Goal: Task Accomplishment & Management: Manage account settings

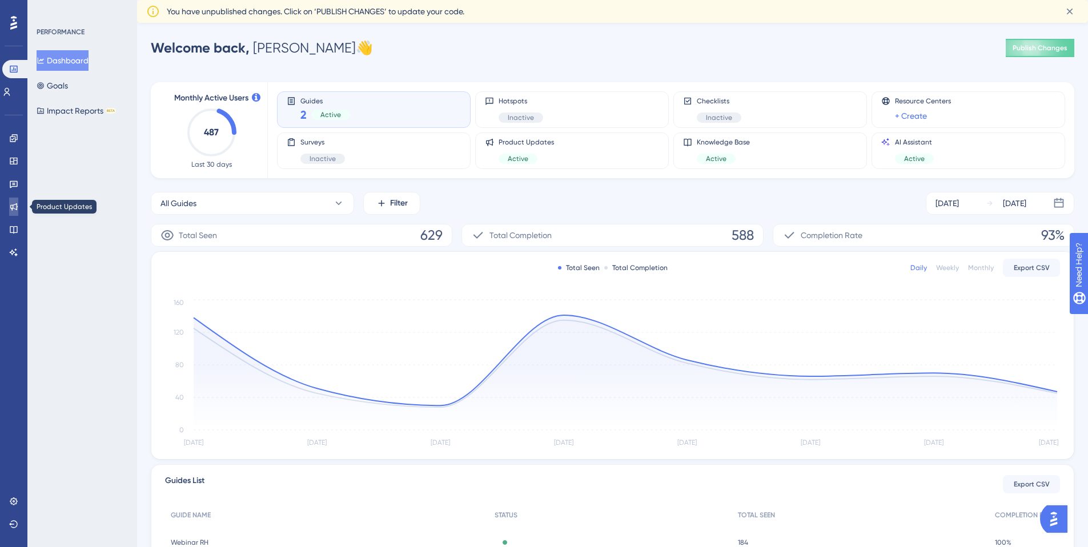
click at [12, 207] on icon at bounding box center [13, 206] width 9 height 9
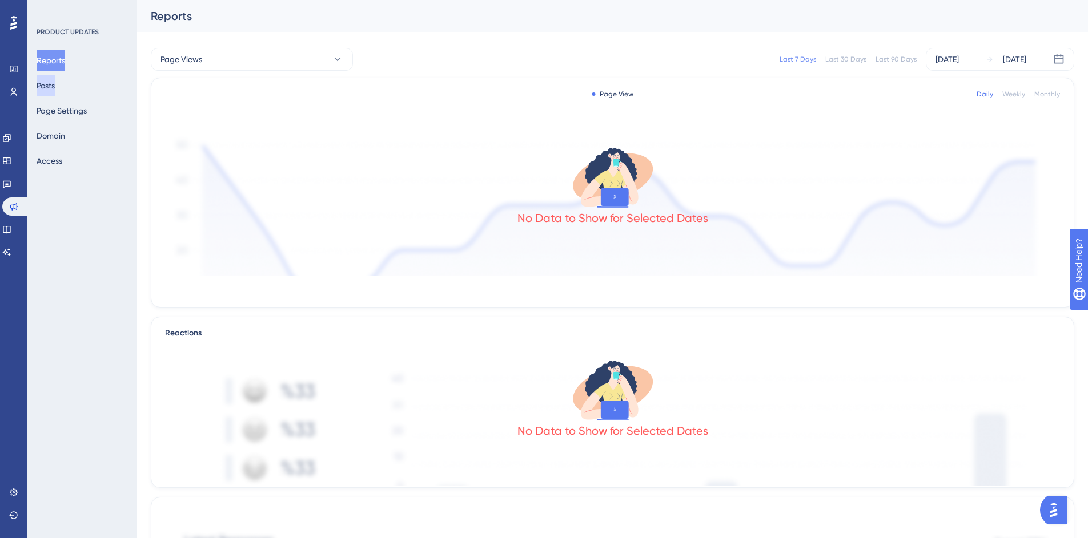
click at [55, 87] on button "Posts" at bounding box center [46, 85] width 18 height 21
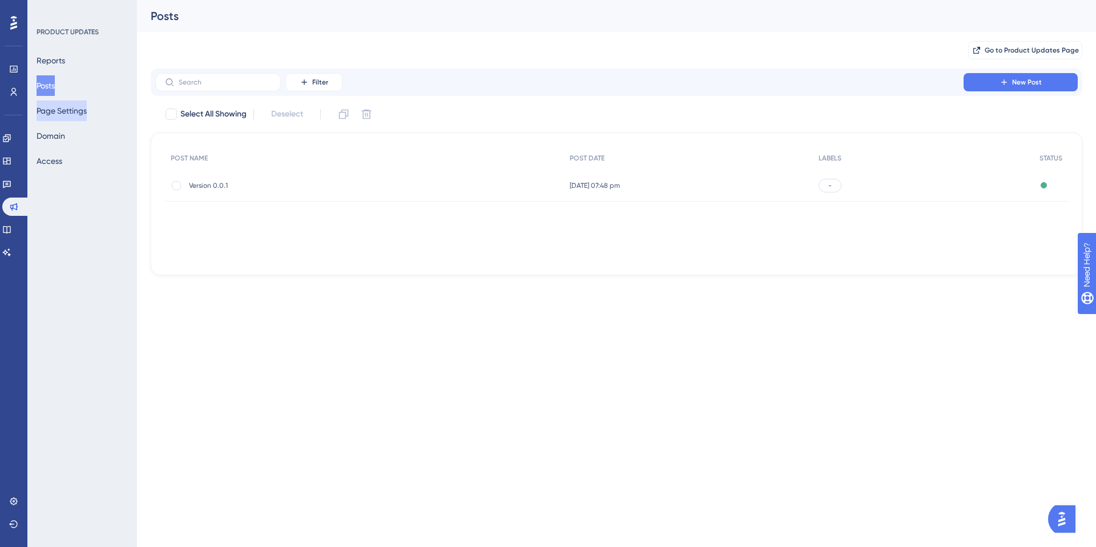
click at [75, 108] on button "Page Settings" at bounding box center [62, 110] width 50 height 21
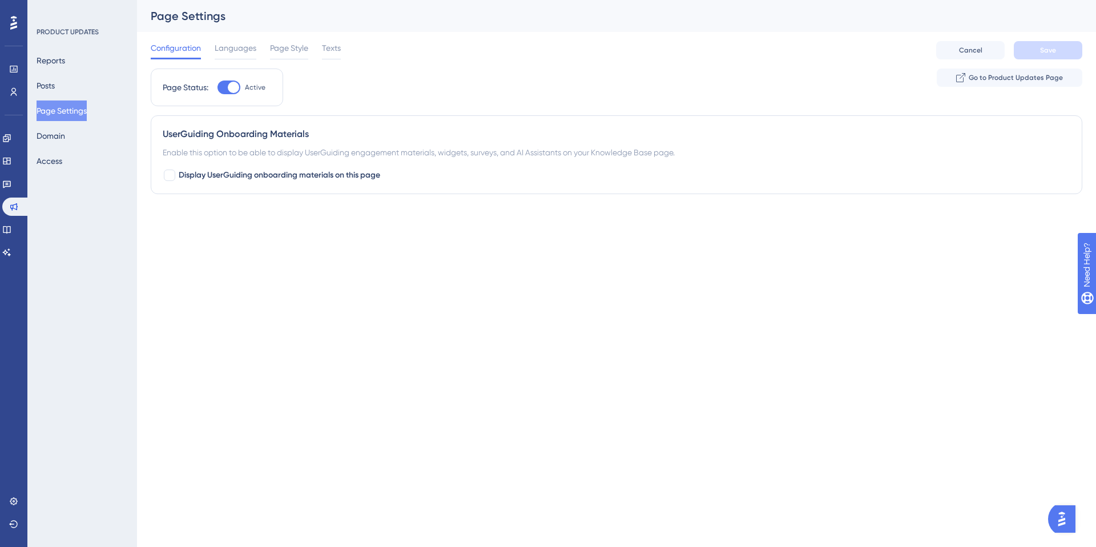
click at [325, 0] on html "Performance Users Engagement Widgets Feedback Product Updates Knowledge Base AI…" at bounding box center [548, 0] width 1096 height 0
click at [293, 53] on span "Page Style" at bounding box center [289, 48] width 38 height 14
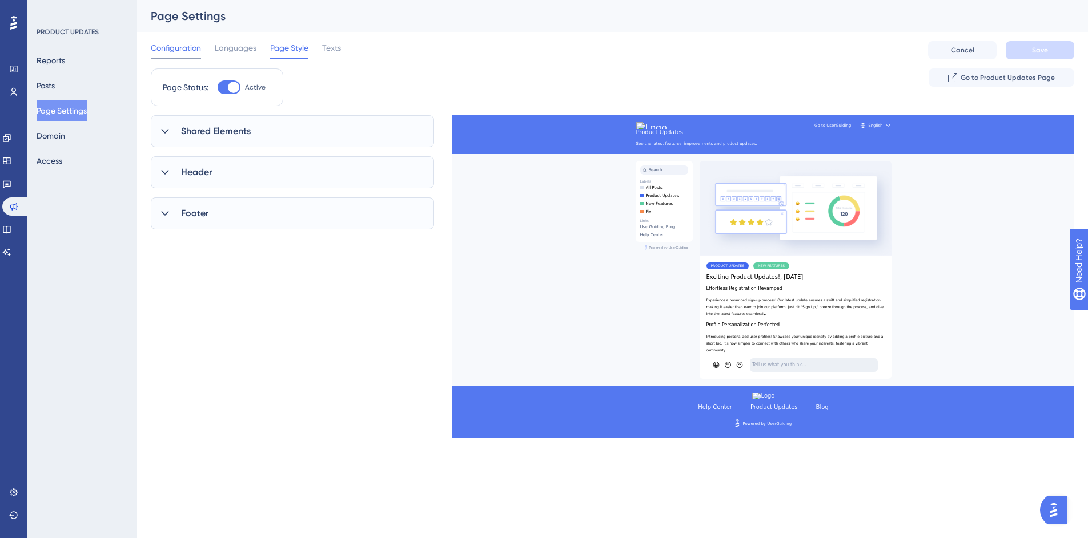
click at [156, 43] on span "Configuration" at bounding box center [176, 48] width 50 height 14
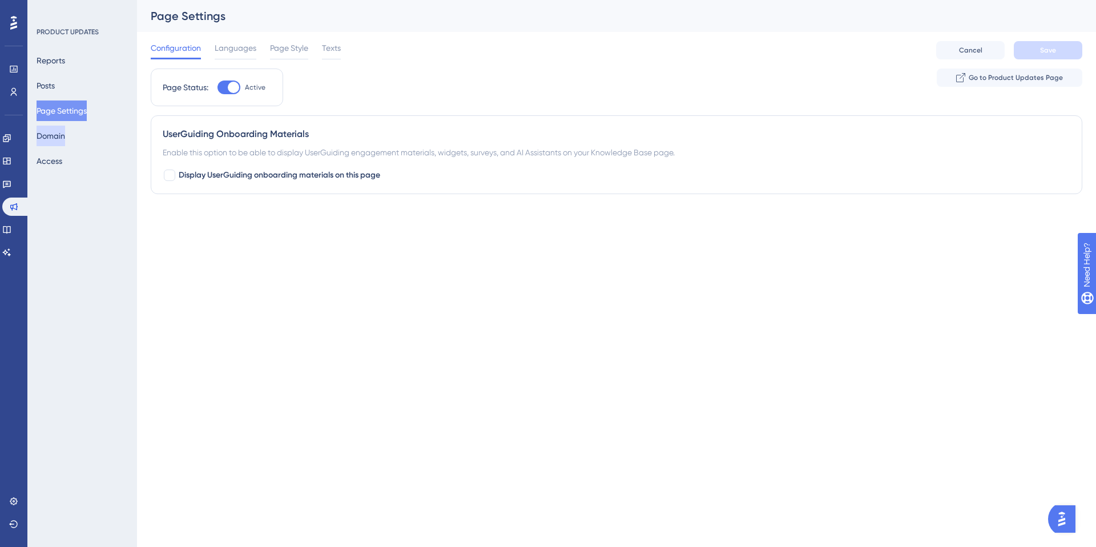
click at [65, 137] on button "Domain" at bounding box center [51, 136] width 29 height 21
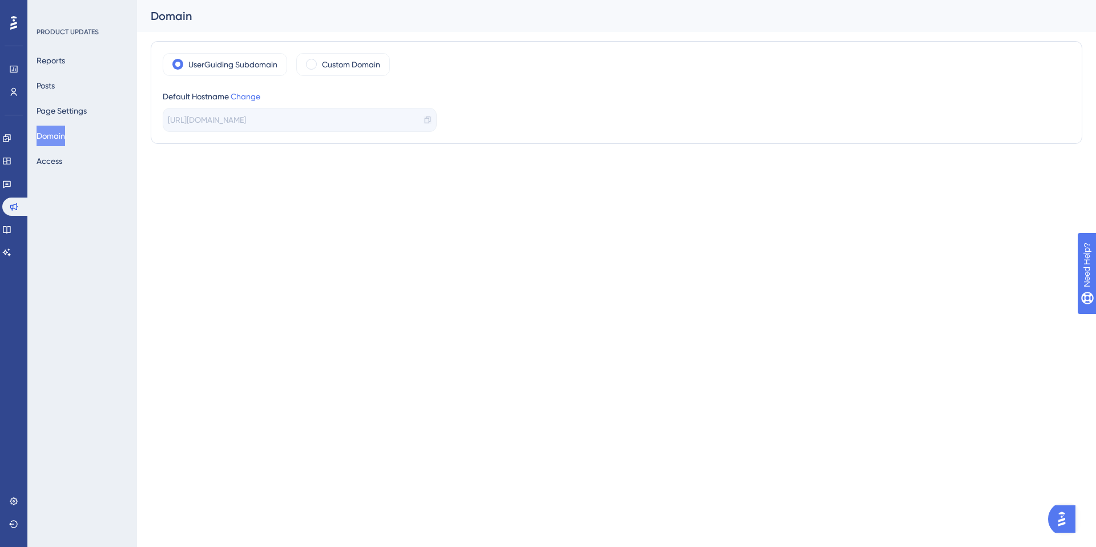
click at [428, 122] on icon at bounding box center [428, 120] width 8 height 8
click at [343, 69] on label "Custom Domain" at bounding box center [351, 65] width 58 height 14
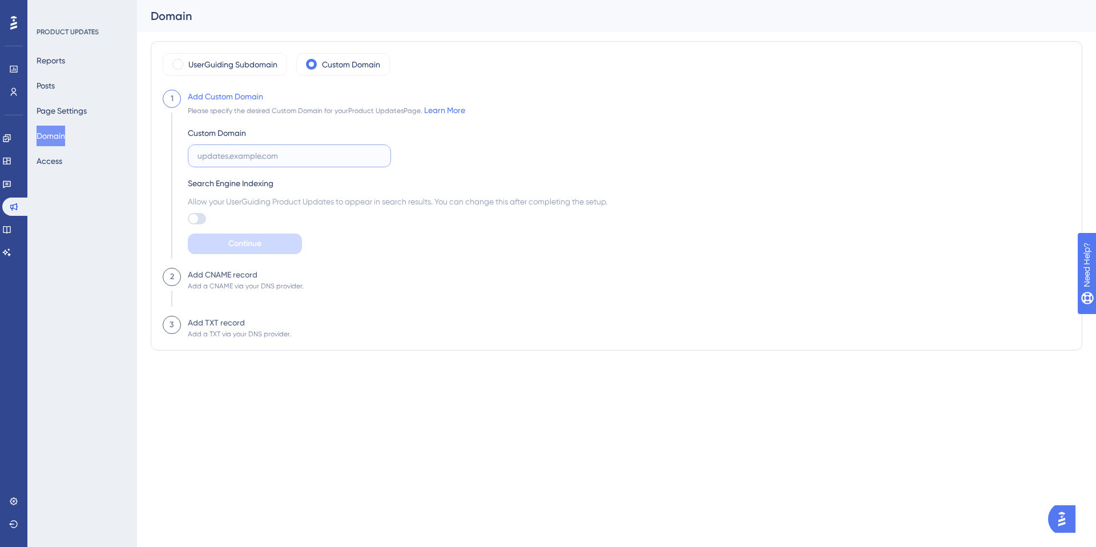
click at [311, 157] on input "text" at bounding box center [290, 156] width 184 height 13
type input "[DOMAIN_NAME]"
click at [55, 88] on button "Posts" at bounding box center [46, 85] width 18 height 21
